Goal: Task Accomplishment & Management: Manage account settings

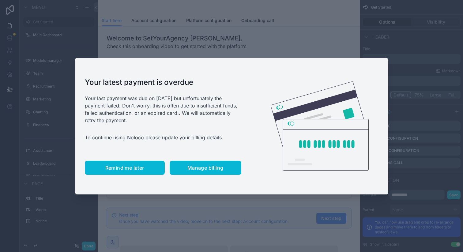
click at [123, 171] on button "Remind me later" at bounding box center [125, 168] width 80 height 14
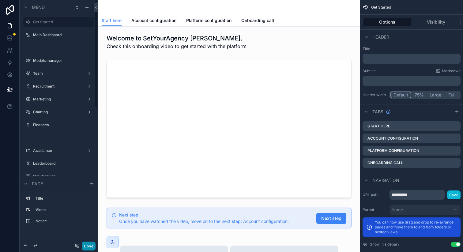
click at [88, 245] on button "Done" at bounding box center [89, 245] width 14 height 9
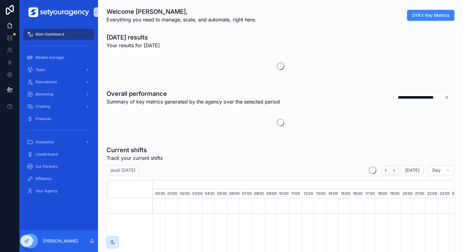
scroll to position [0, 2075]
click at [58, 85] on div "Recruitment" at bounding box center [59, 82] width 64 height 10
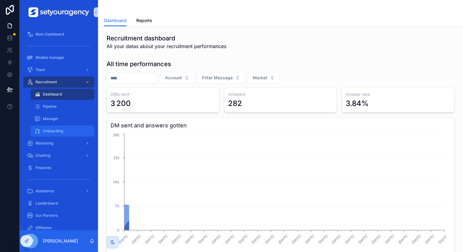
click at [56, 129] on span "Onboarding" at bounding box center [53, 130] width 20 height 5
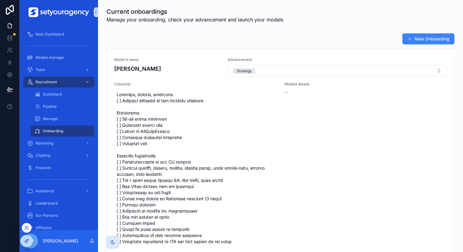
click at [25, 240] on icon at bounding box center [26, 241] width 3 height 3
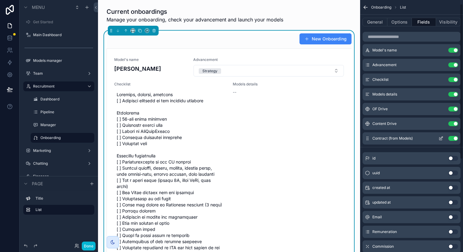
scroll to position [6, 0]
click at [403, 22] on button "Options" at bounding box center [399, 22] width 24 height 9
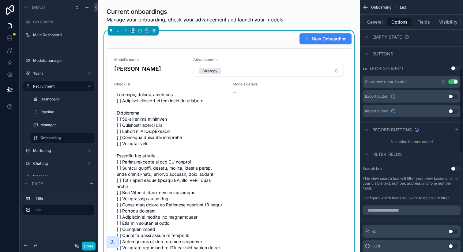
scroll to position [202, 0]
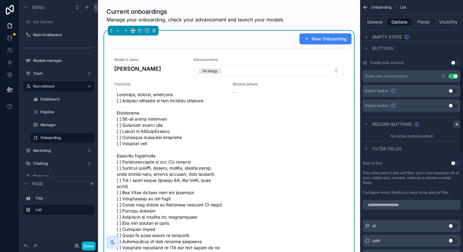
click at [455, 125] on icon "scrollable content" at bounding box center [456, 124] width 5 height 5
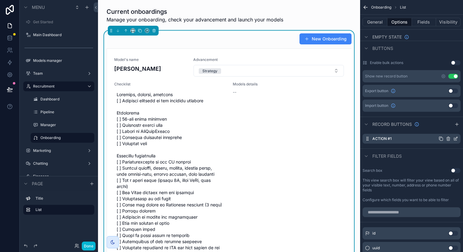
click at [456, 139] on icon "scrollable content" at bounding box center [455, 138] width 5 height 5
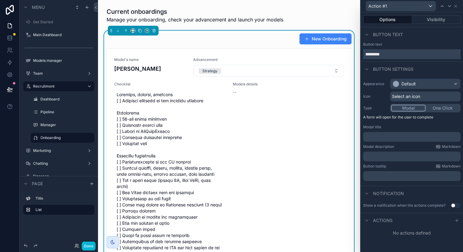
click at [392, 56] on input "*********" at bounding box center [411, 54] width 97 height 10
click at [406, 56] on input "*********" at bounding box center [411, 54] width 97 height 10
type input "******"
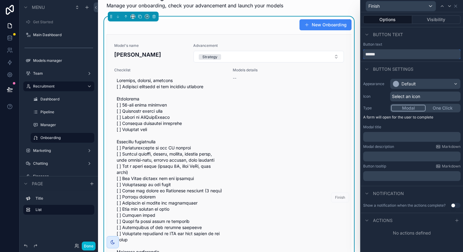
scroll to position [0, 0]
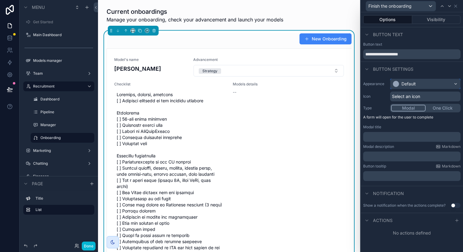
click at [413, 79] on div "Default" at bounding box center [425, 84] width 70 height 10
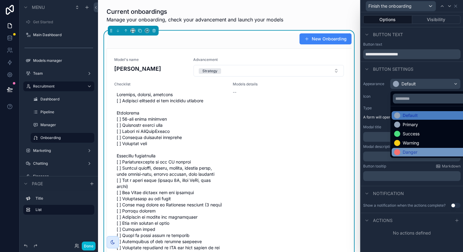
click at [408, 150] on div "Danger" at bounding box center [409, 152] width 15 height 6
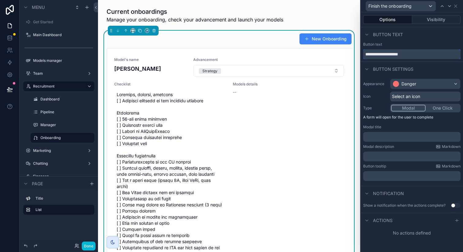
click at [371, 58] on input "**********" at bounding box center [411, 54] width 97 height 10
type input "**********"
click at [409, 39] on div "Button text" at bounding box center [411, 34] width 102 height 15
click at [403, 95] on span "Select an icon" at bounding box center [406, 96] width 28 height 6
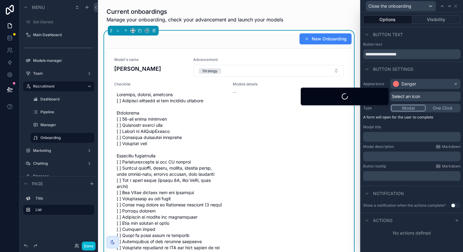
click at [403, 95] on span "Select an icon" at bounding box center [406, 96] width 28 height 6
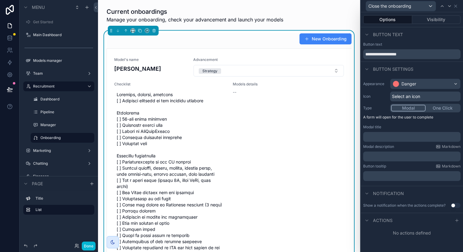
click at [391, 136] on p "﻿" at bounding box center [412, 137] width 94 height 6
click at [388, 158] on p "﻿" at bounding box center [412, 156] width 94 height 6
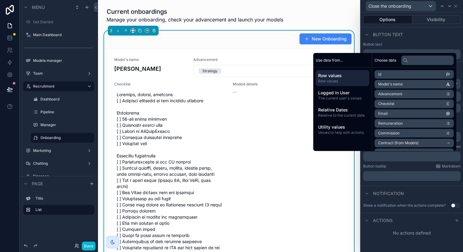
click at [458, 136] on p "**********" at bounding box center [412, 137] width 94 height 6
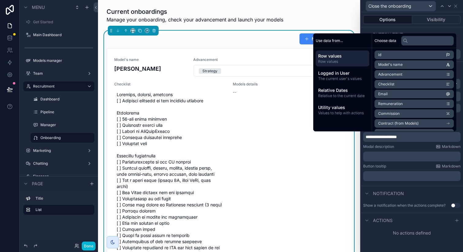
click at [397, 157] on p "﻿" at bounding box center [412, 156] width 94 height 6
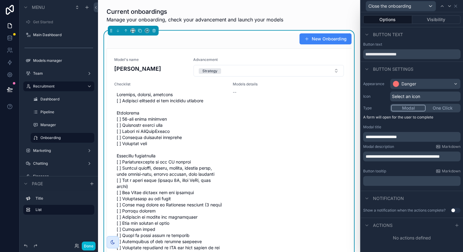
click at [440, 187] on div "**********" at bounding box center [411, 132] width 102 height 112
click at [457, 223] on icon at bounding box center [456, 225] width 5 height 5
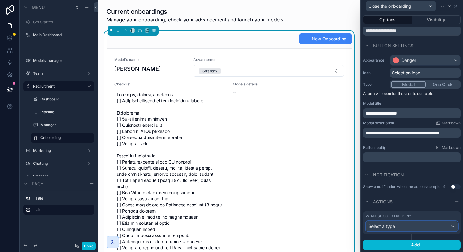
click at [393, 225] on span "Select a type" at bounding box center [381, 225] width 27 height 5
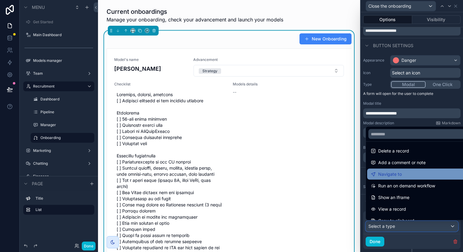
scroll to position [29, 0]
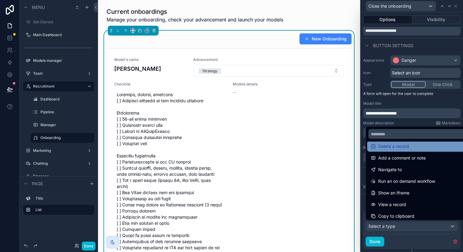
click at [400, 145] on span "Delete a record" at bounding box center [393, 146] width 31 height 7
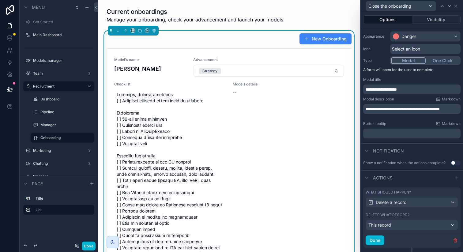
scroll to position [61, 0]
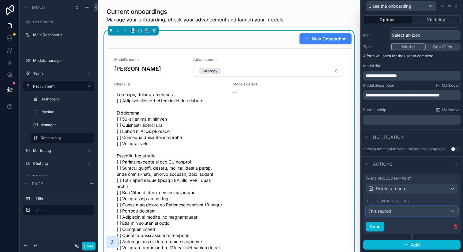
click at [378, 208] on div "This record" at bounding box center [412, 211] width 92 height 10
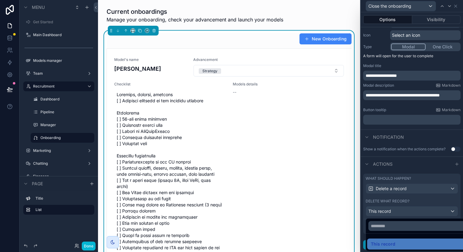
click at [394, 244] on span "This record" at bounding box center [382, 243] width 24 height 7
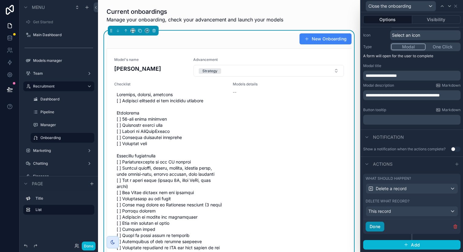
click at [379, 228] on button "Done" at bounding box center [374, 226] width 19 height 10
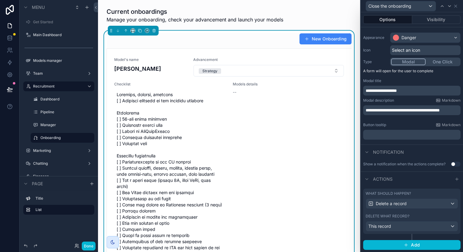
scroll to position [0, 0]
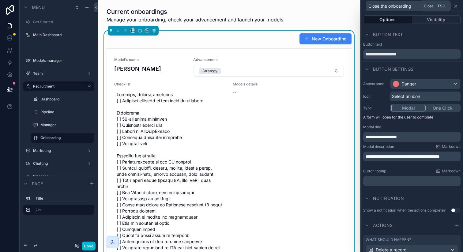
click at [456, 6] on icon at bounding box center [455, 6] width 5 height 5
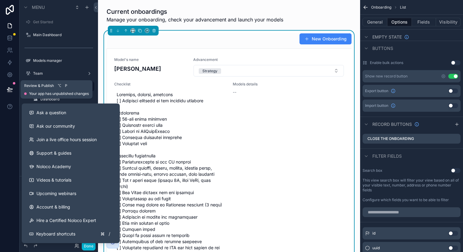
click at [11, 93] on button at bounding box center [9, 89] width 13 height 17
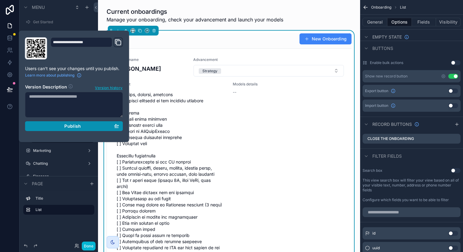
click at [118, 123] on button "Publish" at bounding box center [74, 126] width 98 height 10
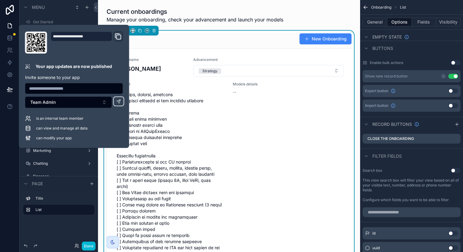
click at [236, 41] on div "New Onboarding" at bounding box center [228, 39] width 245 height 12
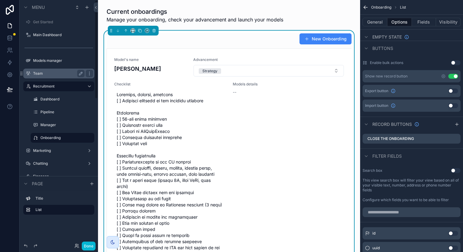
click at [59, 73] on label "Team" at bounding box center [57, 73] width 49 height 5
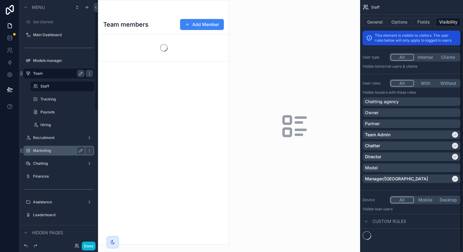
scroll to position [40, 0]
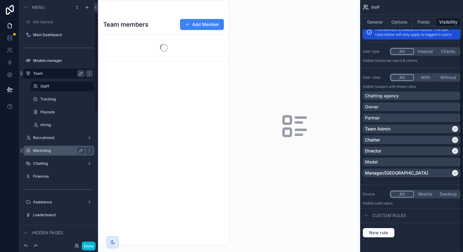
click at [50, 149] on label "Marketing" at bounding box center [57, 150] width 49 height 5
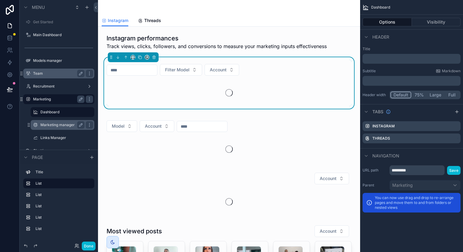
click at [65, 125] on label "Marketing manager" at bounding box center [61, 124] width 42 height 5
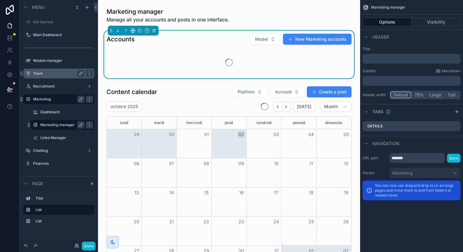
click at [277, 53] on div "scrollable content" at bounding box center [228, 62] width 245 height 27
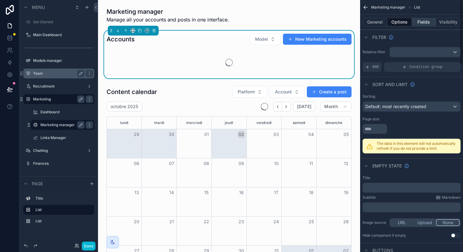
click at [420, 20] on button "Fields" at bounding box center [423, 22] width 24 height 9
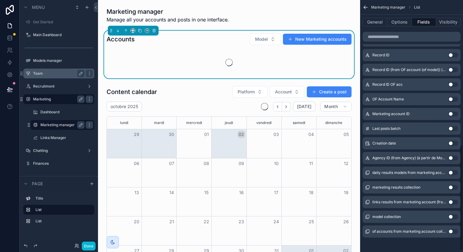
scroll to position [347, 0]
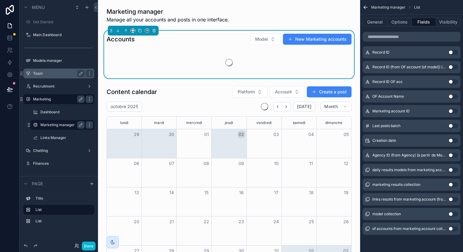
click at [451, 213] on button "Use setting" at bounding box center [453, 213] width 10 height 5
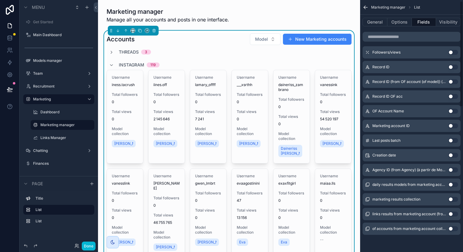
scroll to position [0, 0]
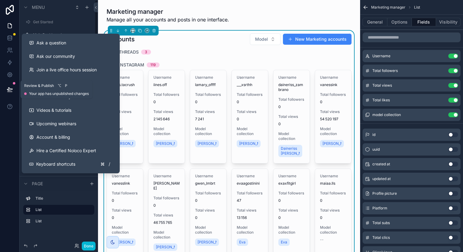
click at [8, 84] on button at bounding box center [9, 89] width 13 height 17
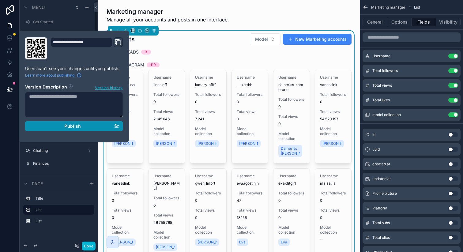
click at [66, 128] on span "Publish" at bounding box center [72, 126] width 17 height 6
